Goal: Task Accomplishment & Management: Use online tool/utility

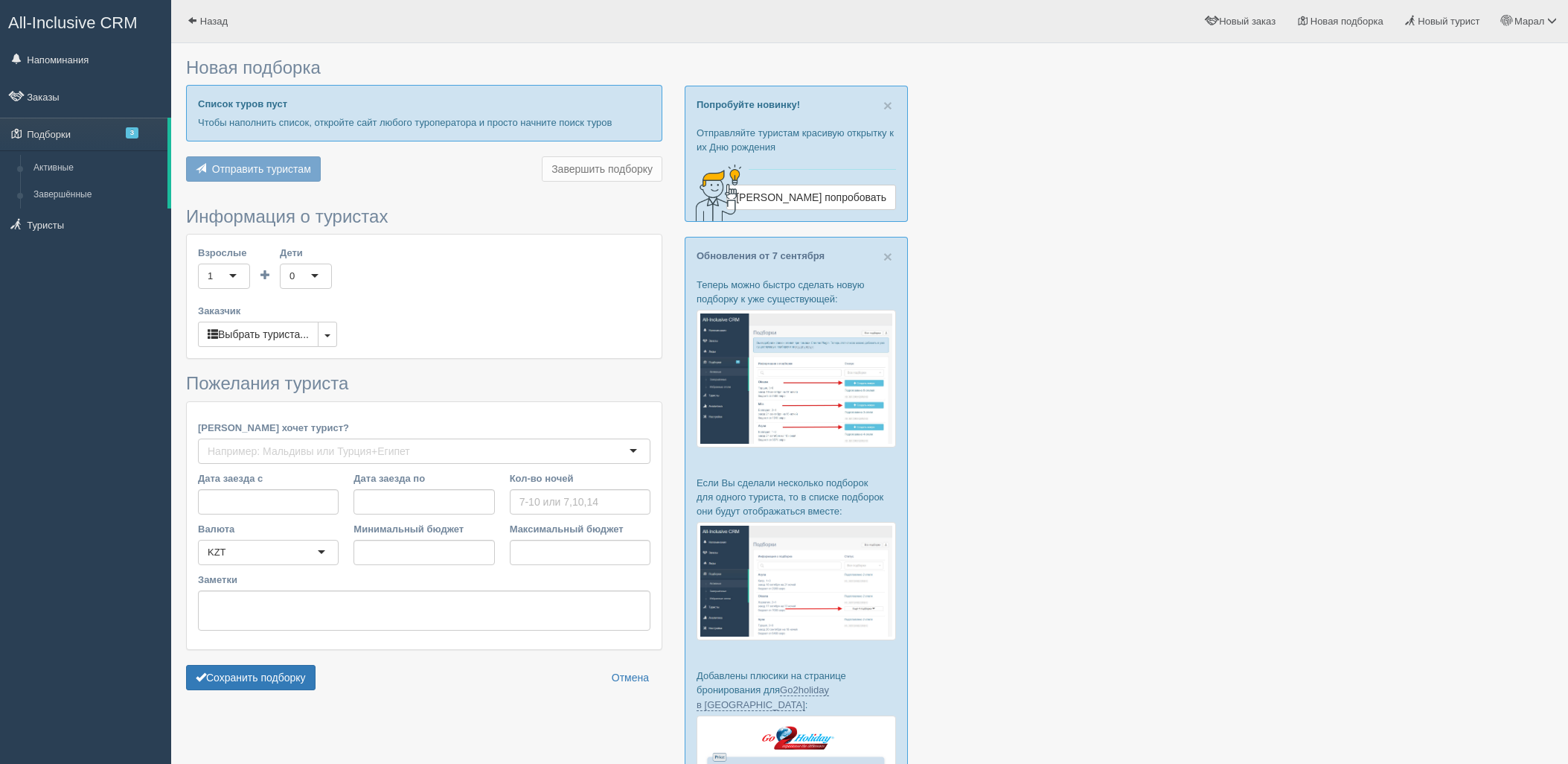
type input "7"
type input "1514000"
type input "2104300"
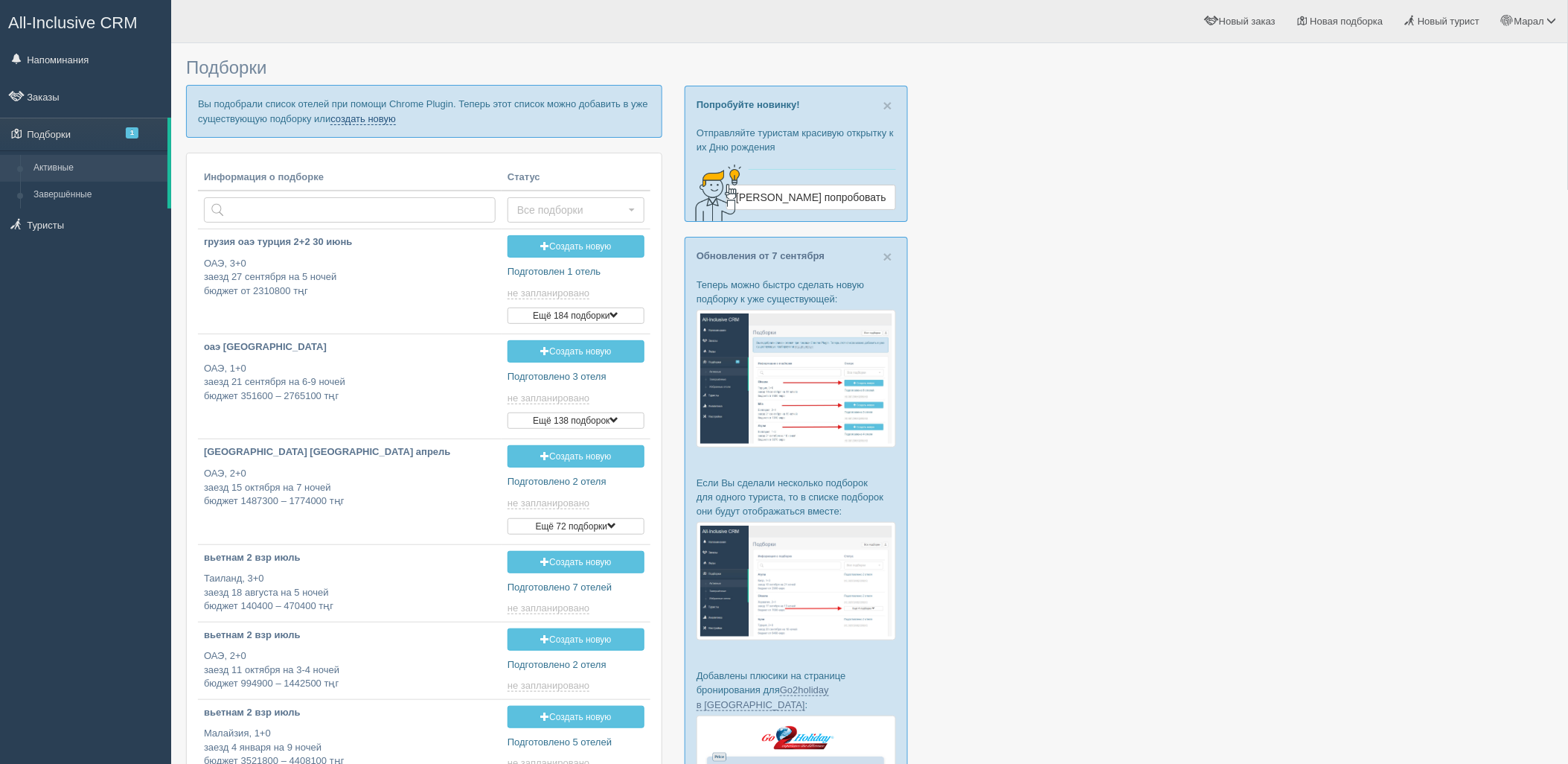
click at [383, 114] on link "создать новую" at bounding box center [363, 119] width 66 height 12
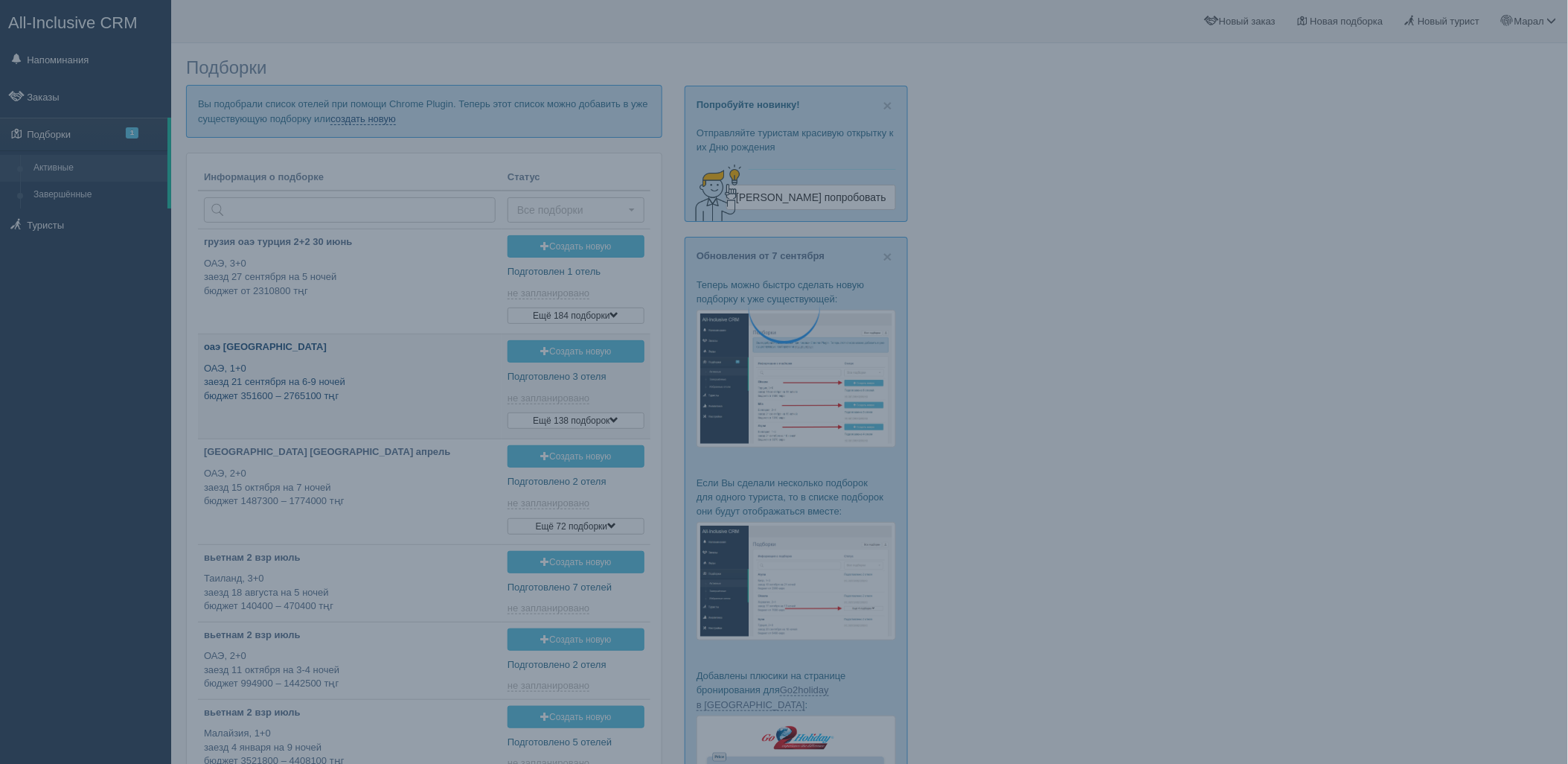
type input "2025-09-10 17:15"
type input "2025-09-10 16:30"
type input "2025-09-10 14:45"
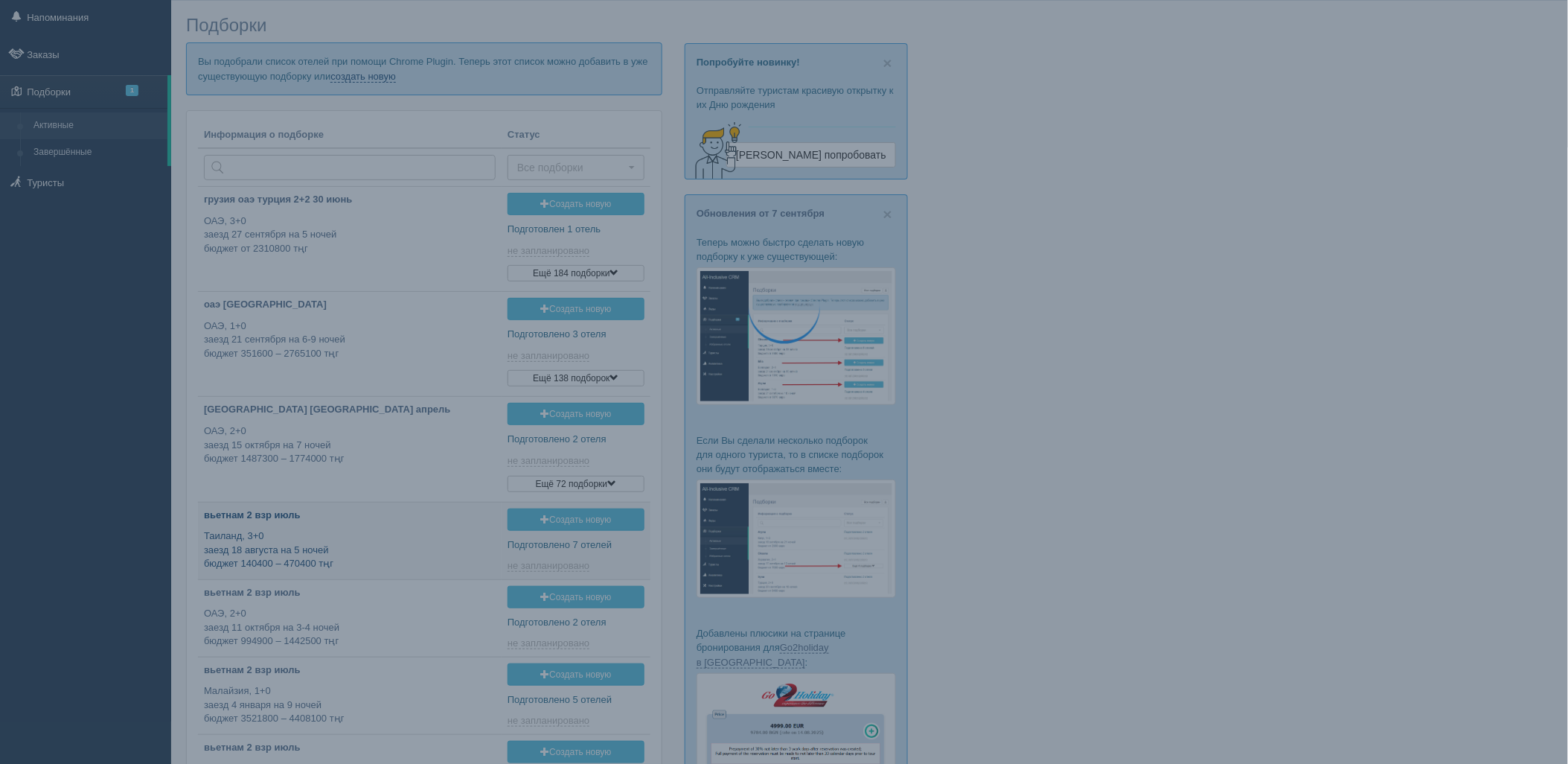
type input "2025-09-10 11:40"
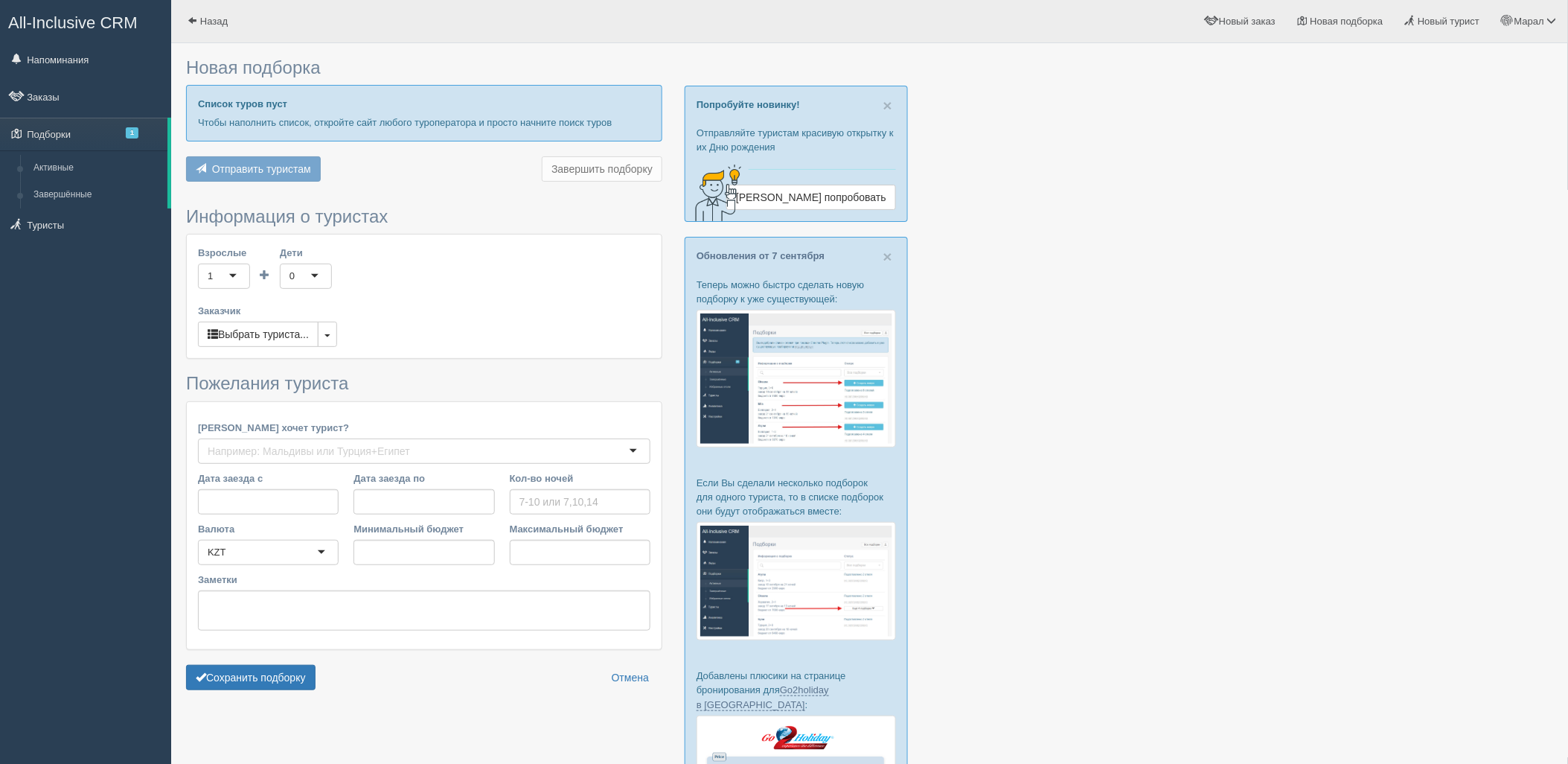
type input "8"
type input "2327900"
type input "2328000"
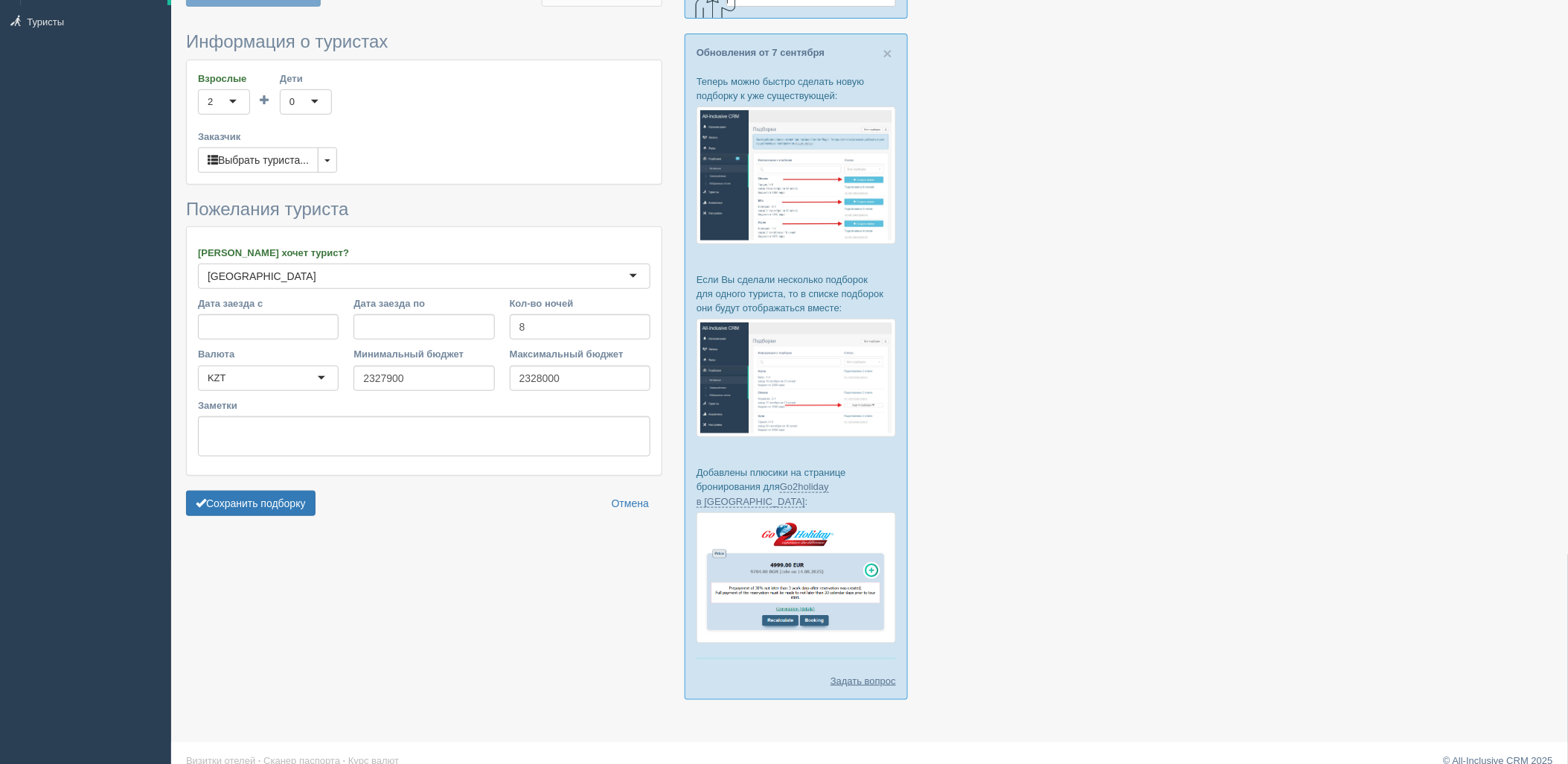
scroll to position [207, 0]
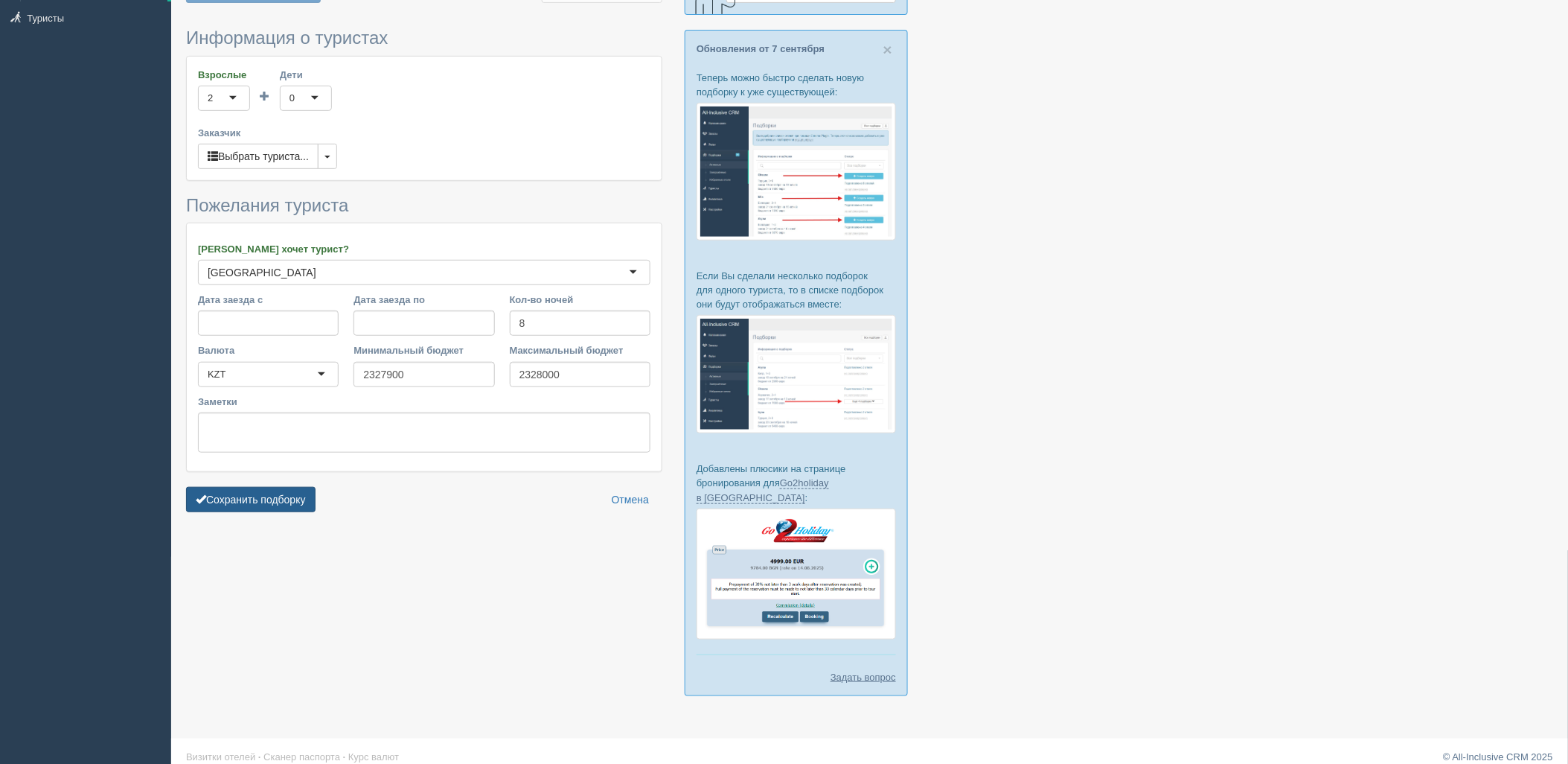
click at [262, 501] on button "Сохранить подборку" at bounding box center [251, 499] width 130 height 25
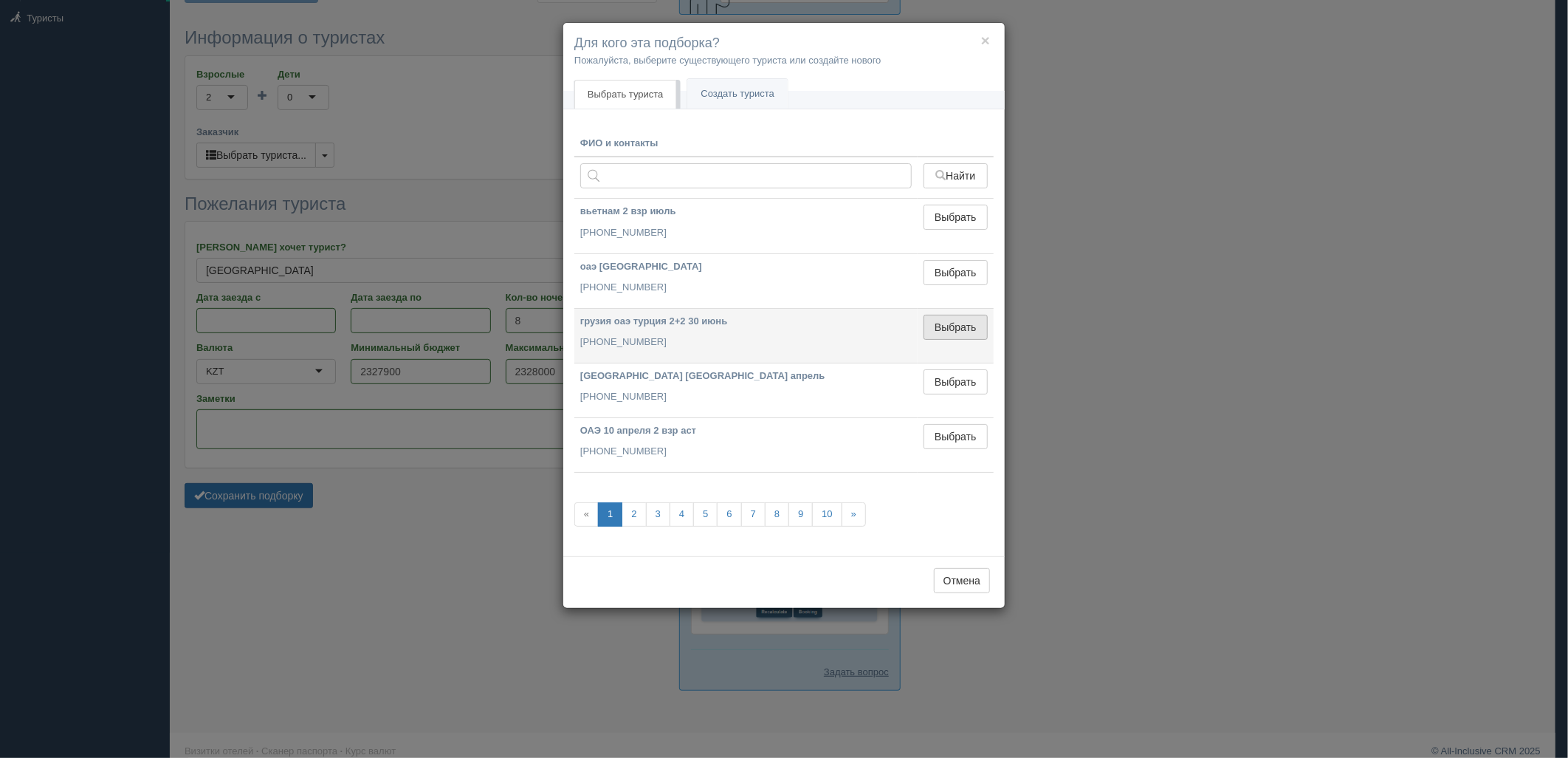
click at [977, 327] on button "Выбрать" at bounding box center [955, 327] width 64 height 25
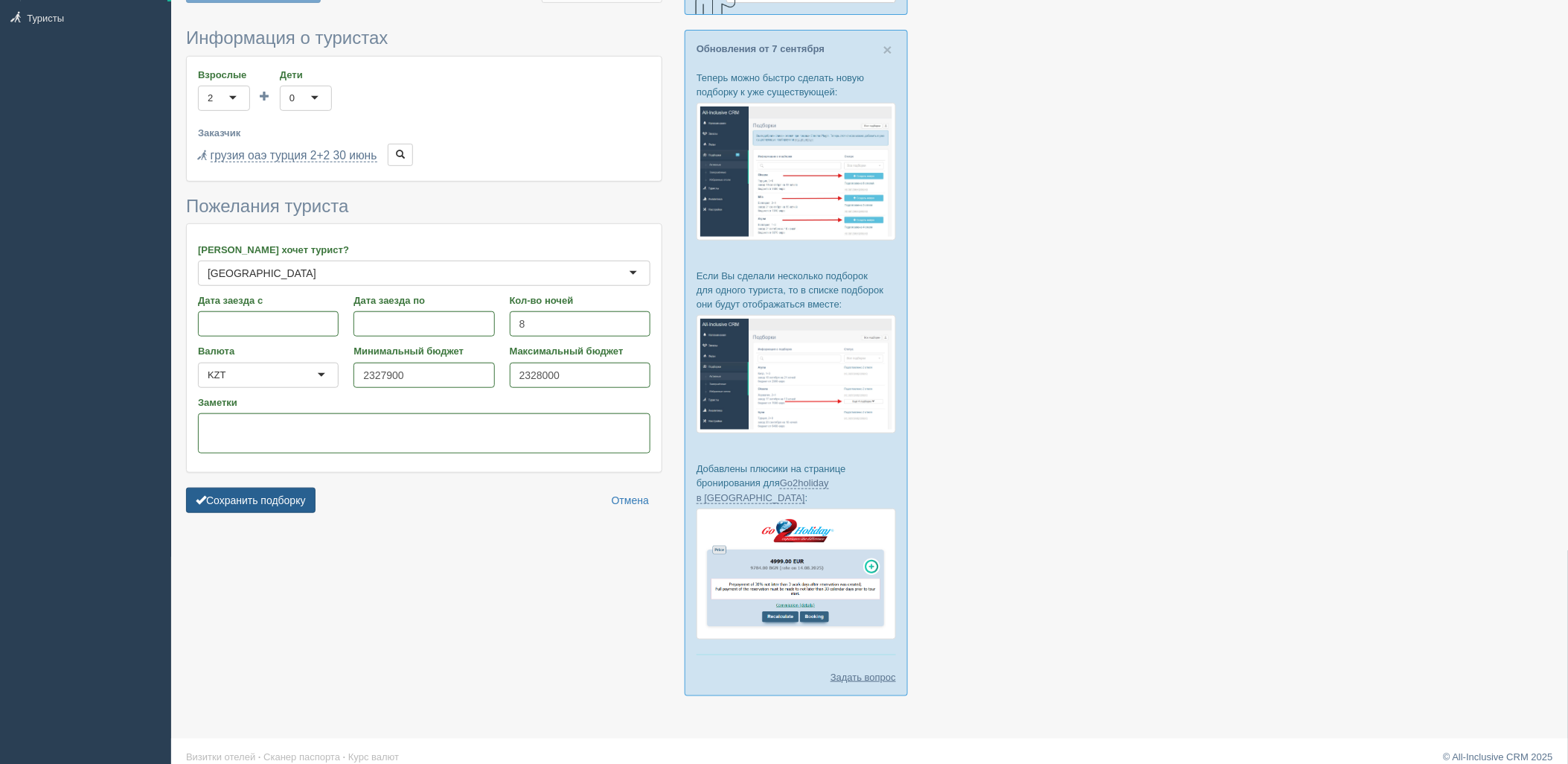
click at [308, 488] on button "Сохранить подборку" at bounding box center [251, 500] width 130 height 25
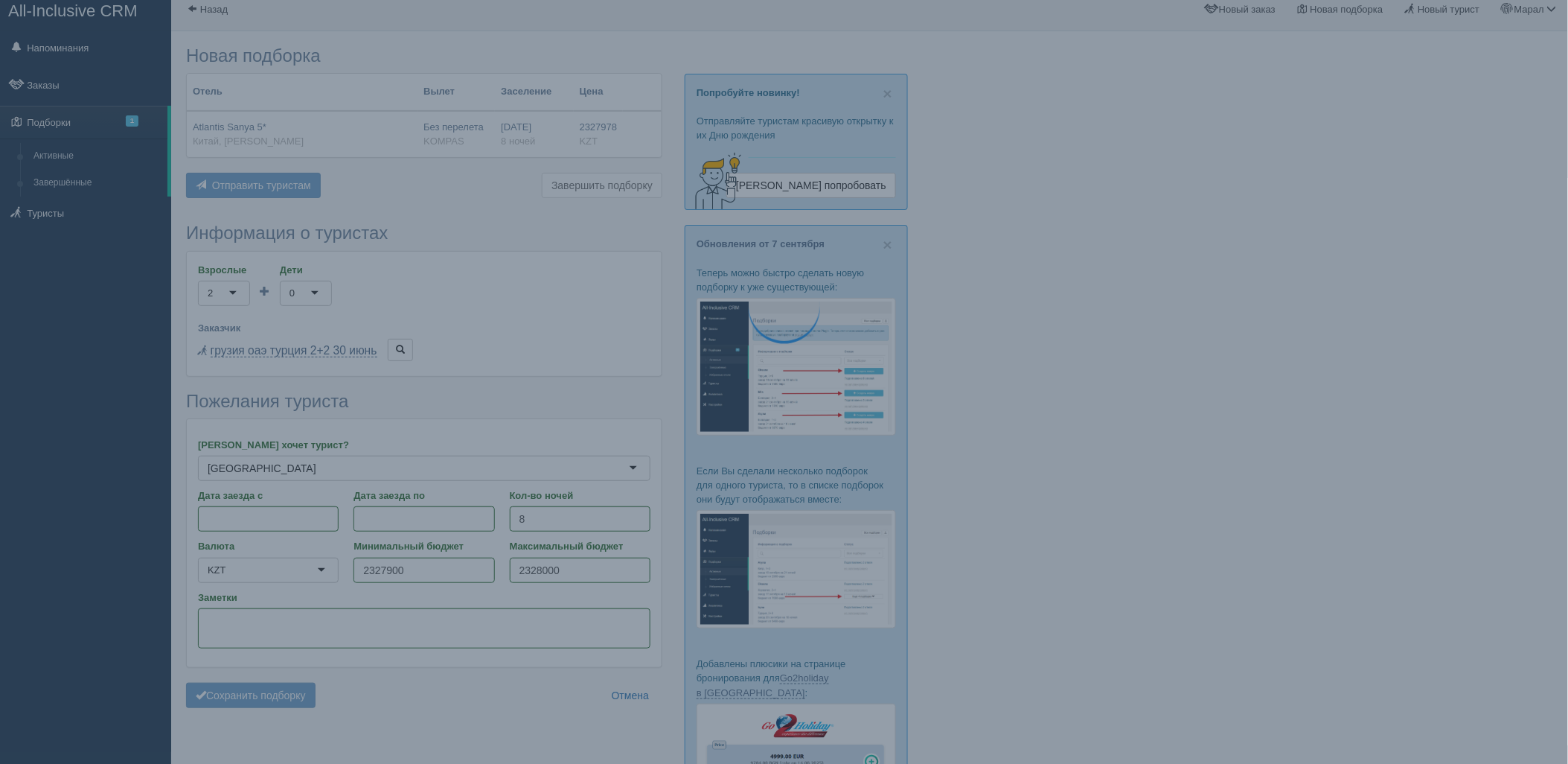
scroll to position [0, 0]
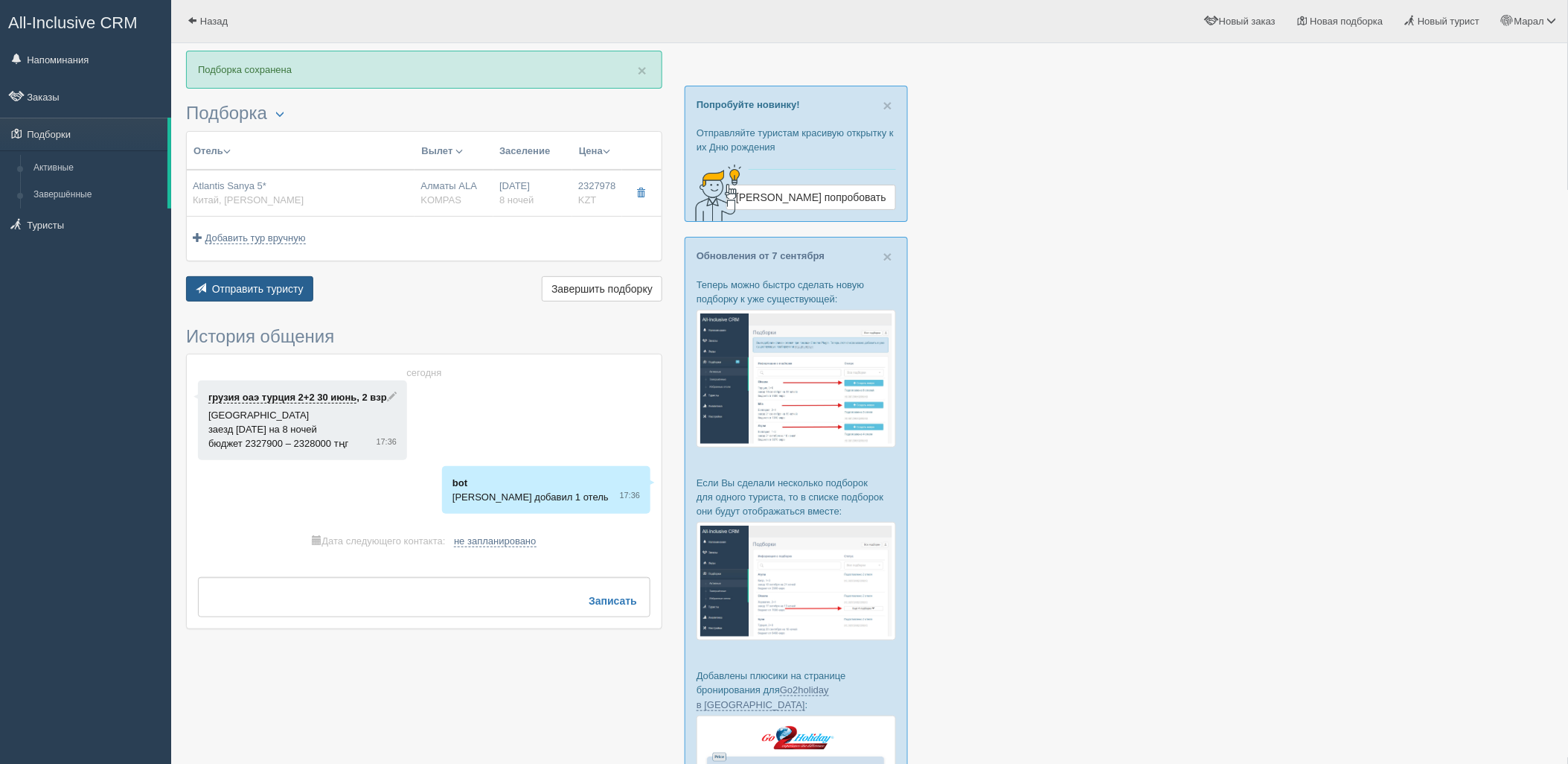
click at [271, 291] on span "Отправить туристу" at bounding box center [258, 289] width 92 height 12
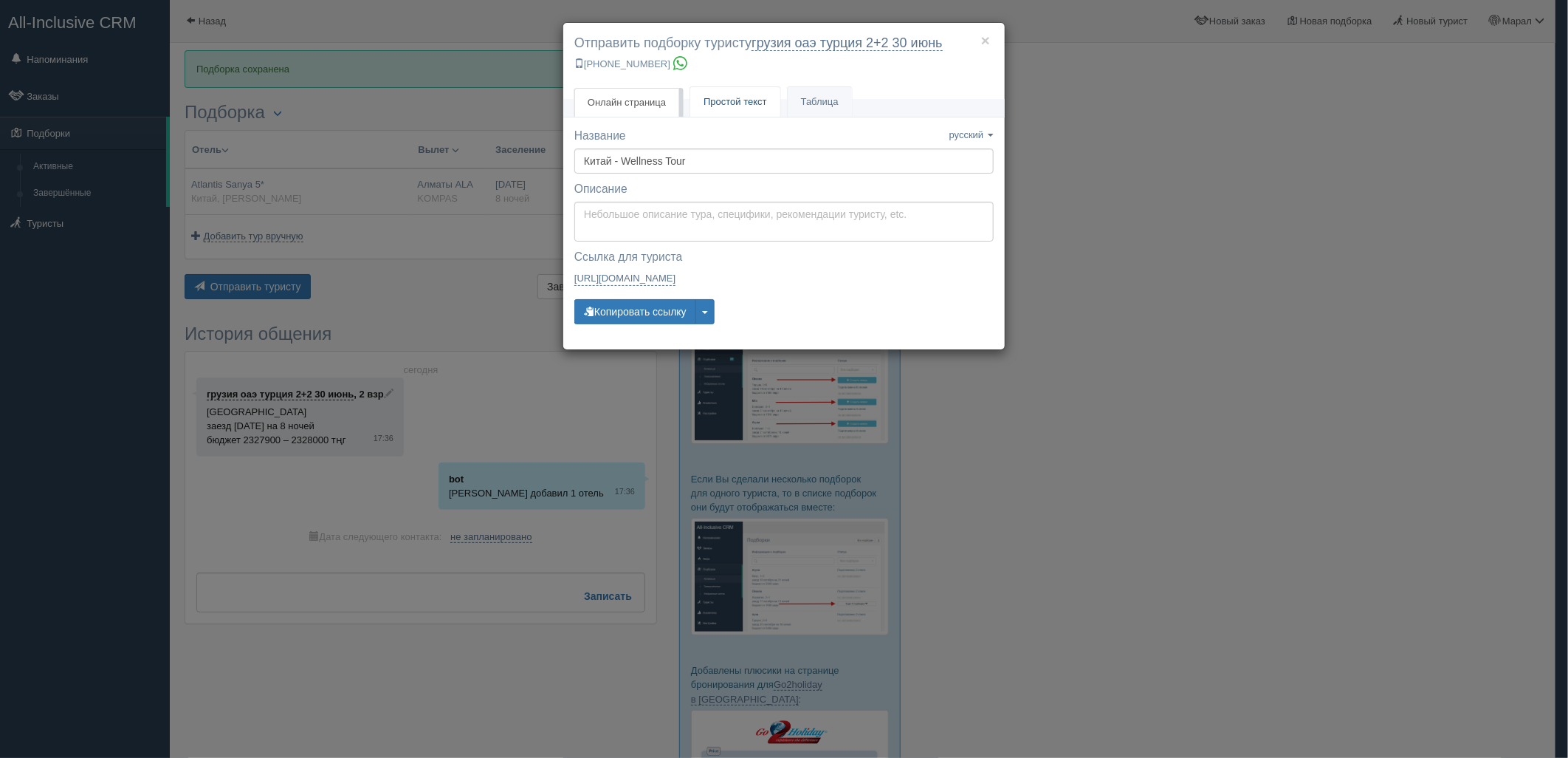
click at [711, 105] on span "Простой текст" at bounding box center [736, 101] width 64 height 11
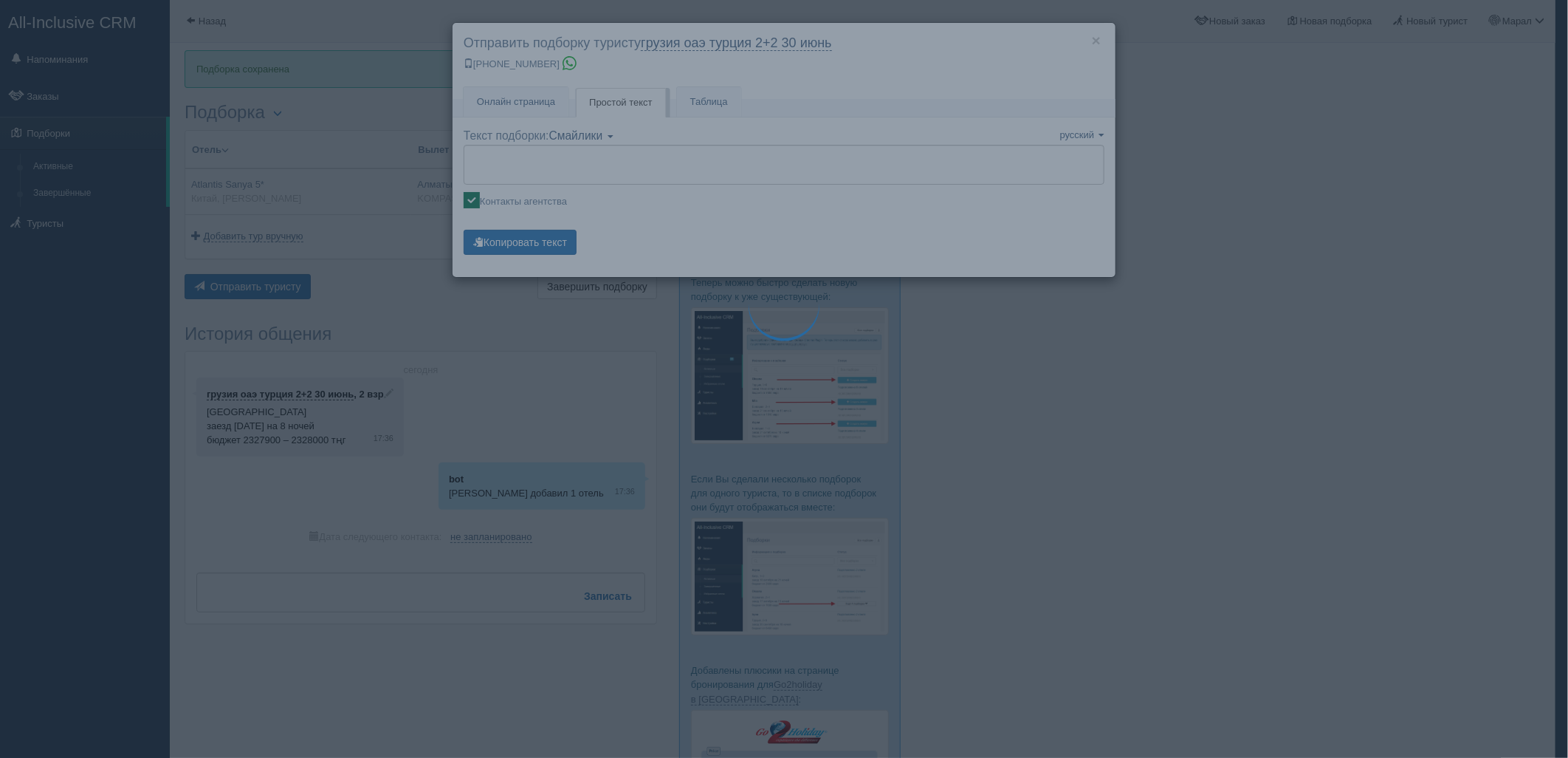
type textarea "🌞 Добрый день! Предлагаем Вам рассмотреть следующие варианты: 🌎 Китай, Хайтан б…"
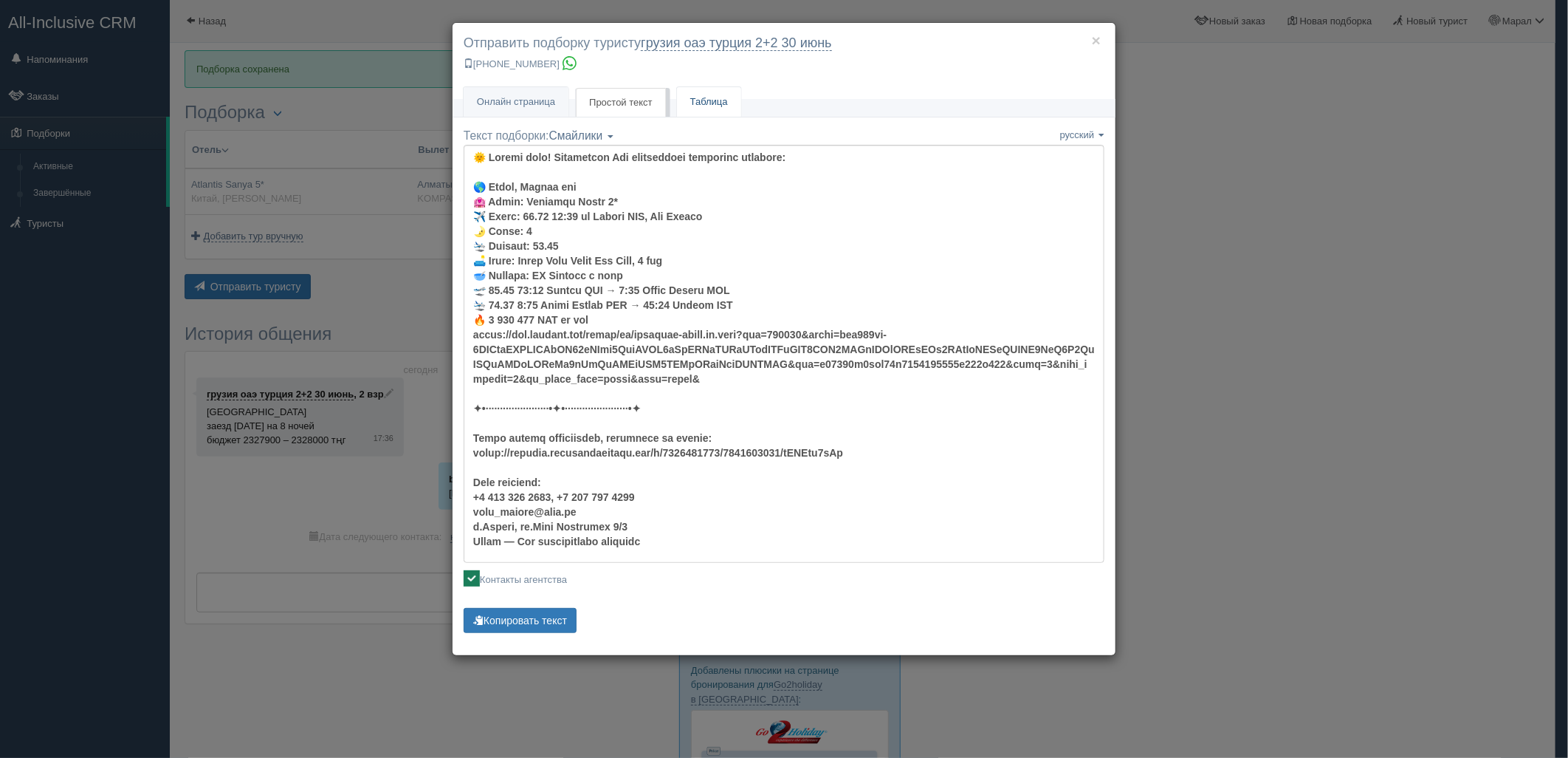
click at [697, 104] on link "Таблица" at bounding box center [709, 102] width 64 height 30
